Goal: Find specific page/section: Find specific page/section

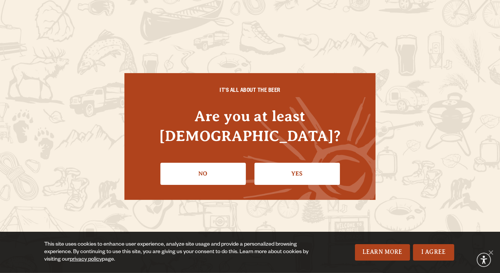
click at [293, 157] on li "Yes" at bounding box center [297, 170] width 85 height 27
click at [295, 163] on link "Yes" at bounding box center [297, 174] width 85 height 22
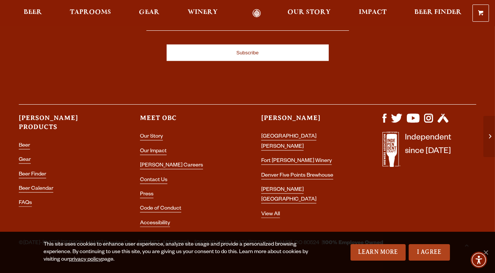
scroll to position [2235, 0]
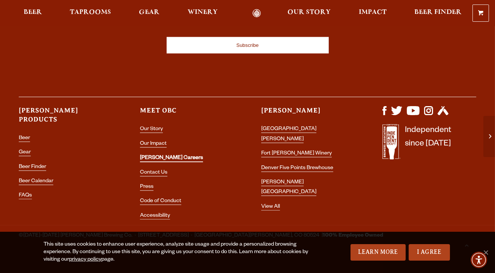
click at [161, 155] on link "[PERSON_NAME] Careers" at bounding box center [171, 158] width 63 height 7
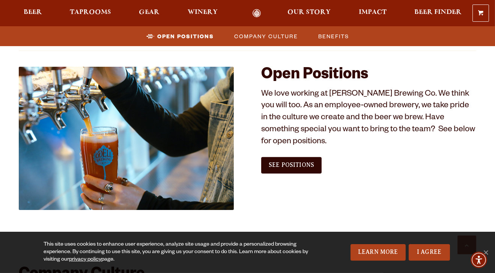
scroll to position [412, 0]
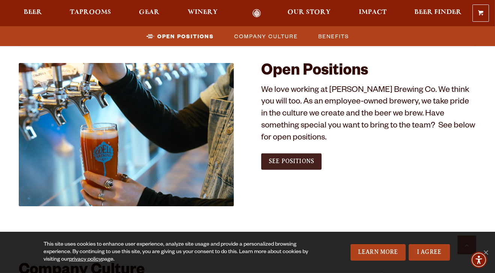
click at [303, 158] on span "See Positions" at bounding box center [290, 161] width 45 height 7
